Goal: Transaction & Acquisition: Purchase product/service

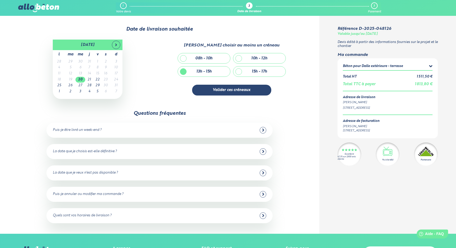
click at [156, 70] on div "août 2025 l ma me j v s d 28 29 30 31 1 2 3 4 5 6 7 8 9 10 11 12 13 14 15 16 17…" at bounding box center [87, 69] width 139 height 61
click at [238, 74] on div "15h - 17h" at bounding box center [259, 72] width 52 height 10
checkbox input "true"
click at [235, 87] on button "Valider ces créneaux" at bounding box center [231, 90] width 79 height 11
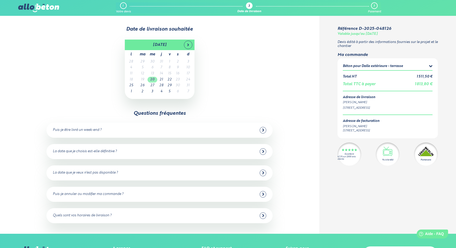
click at [153, 80] on td "20" at bounding box center [153, 80] width 10 height 6
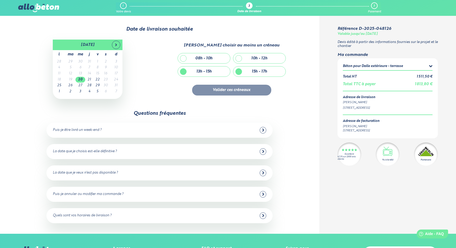
click at [197, 73] on div "13h - 15h" at bounding box center [203, 71] width 15 height 4
checkbox input "false"
click at [241, 95] on button "Valider ces créneaux" at bounding box center [231, 90] width 79 height 11
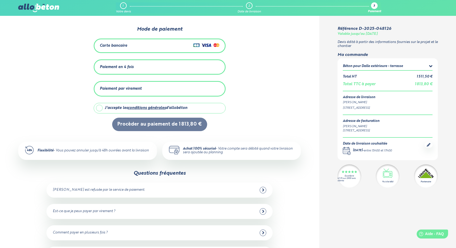
click at [172, 65] on div "Paiement en 4 fois" at bounding box center [160, 67] width 120 height 9
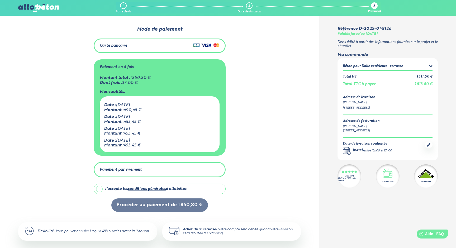
click at [146, 190] on link "conditions générales" at bounding box center [147, 189] width 38 height 4
click at [96, 188] on label "J'accepte les conditions générales d'allobéton" at bounding box center [160, 189] width 132 height 11
checkbox input "true"
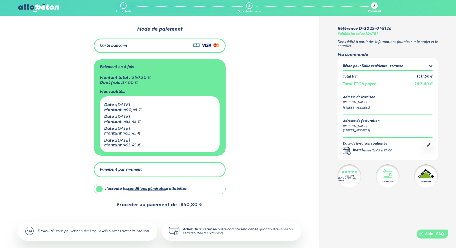
click at [134, 205] on button "Procèder au paiement de 1 850,80 €" at bounding box center [159, 204] width 97 height 13
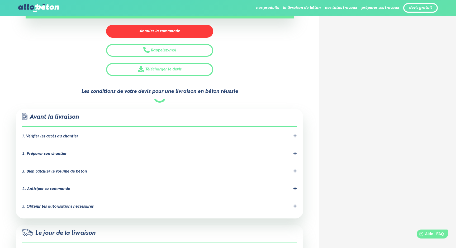
scroll to position [209, 0]
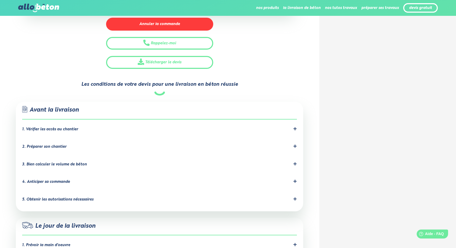
click at [66, 145] on div "2. Préparer son chantier" at bounding box center [159, 146] width 275 height 5
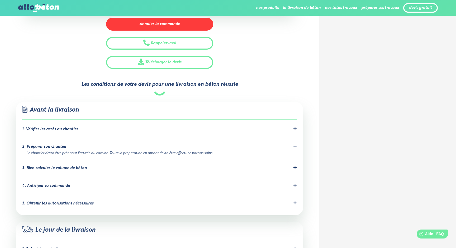
click at [54, 167] on div "3. Bien calculer le volume de béton" at bounding box center [54, 168] width 65 height 4
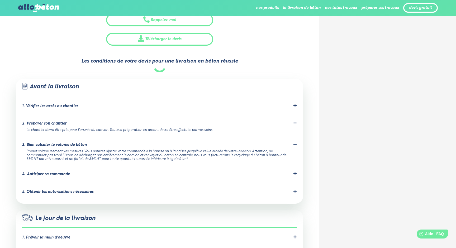
scroll to position [237, 0]
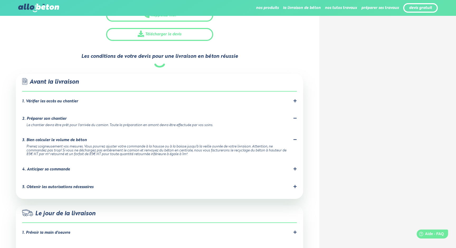
click at [54, 167] on div "4. Anticiper sa commande" at bounding box center [46, 169] width 48 height 4
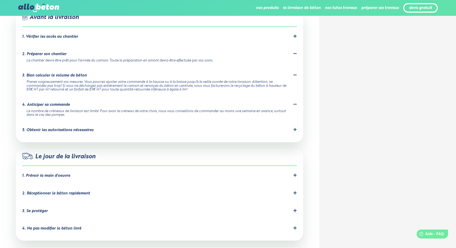
scroll to position [303, 0]
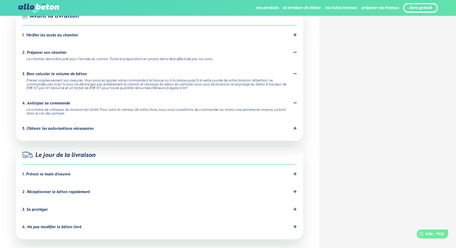
click at [53, 175] on div "1. Prévoir la main d'oeuvre" at bounding box center [46, 174] width 48 height 4
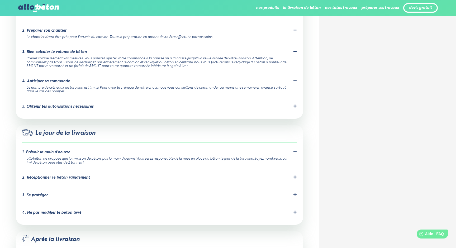
scroll to position [331, 0]
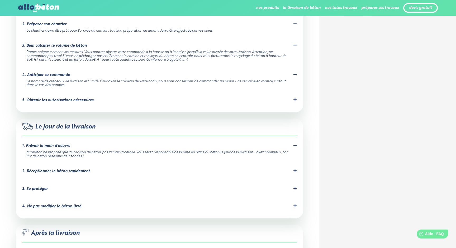
click at [55, 172] on div "2. Réceptionner le béton rapidement" at bounding box center [56, 171] width 68 height 4
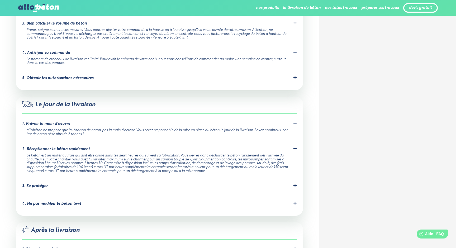
scroll to position [355, 0]
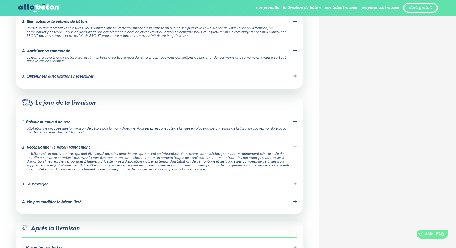
click at [42, 187] on div "3. Se protéger Prévoyez les équipements de protection nécessaires pour éviter t…" at bounding box center [159, 185] width 275 height 7
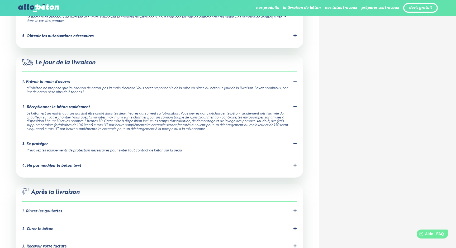
scroll to position [397, 0]
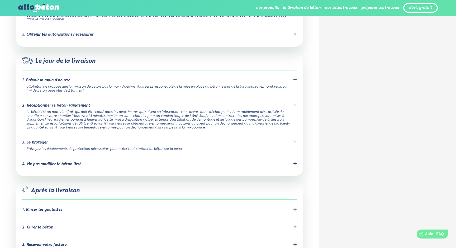
click at [55, 163] on div "4. Ne pas modifier le béton livré" at bounding box center [51, 164] width 59 height 4
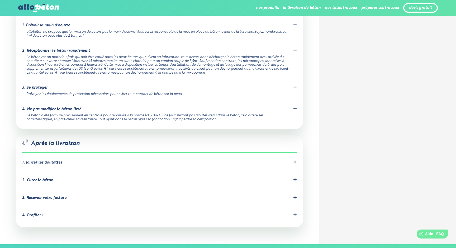
scroll to position [452, 0]
click at [52, 161] on div "1. Rincer les goulottes" at bounding box center [42, 163] width 40 height 4
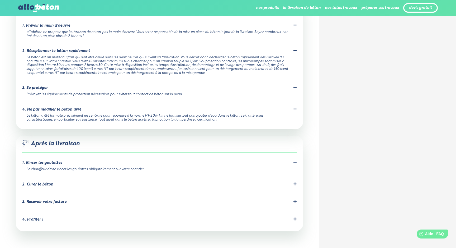
click at [44, 183] on div "2. Curer le béton" at bounding box center [37, 184] width 31 height 4
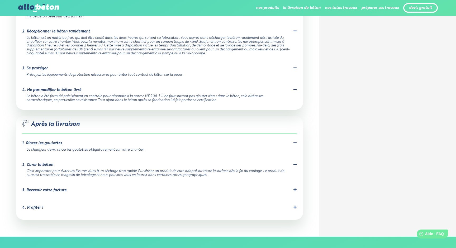
scroll to position [474, 0]
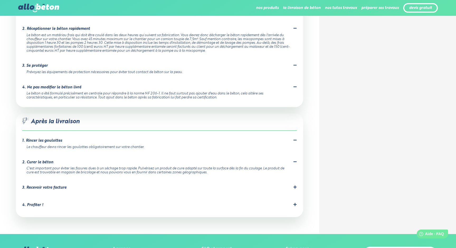
click at [43, 187] on div "3. Recevoir votre facture" at bounding box center [44, 188] width 44 height 4
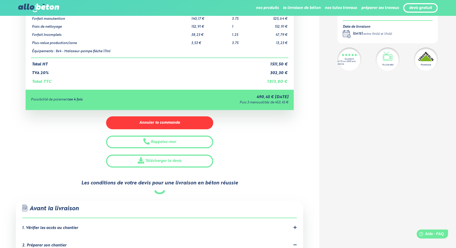
scroll to position [0, 0]
